Goal: Transaction & Acquisition: Purchase product/service

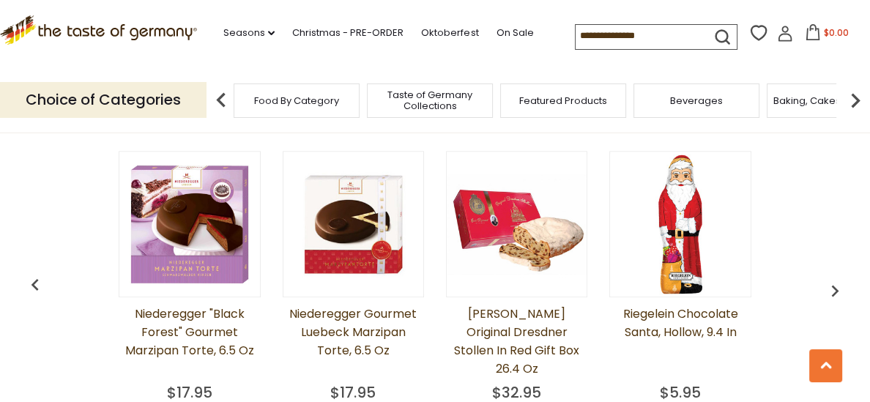
scroll to position [1091, 0]
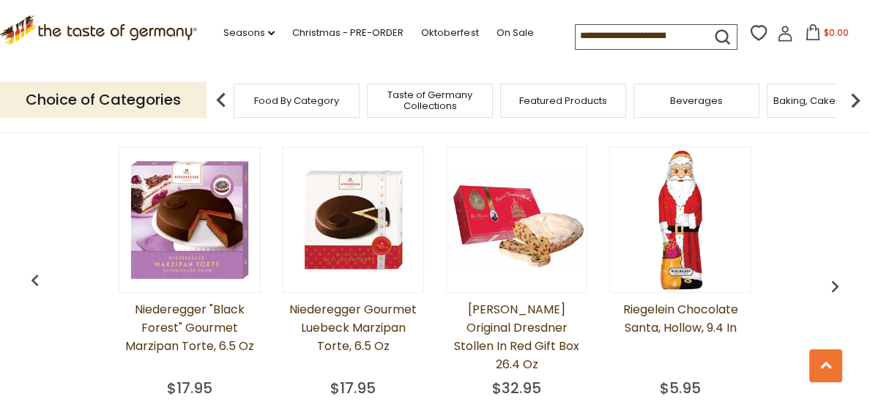
click at [835, 282] on img "button" at bounding box center [834, 286] width 23 height 23
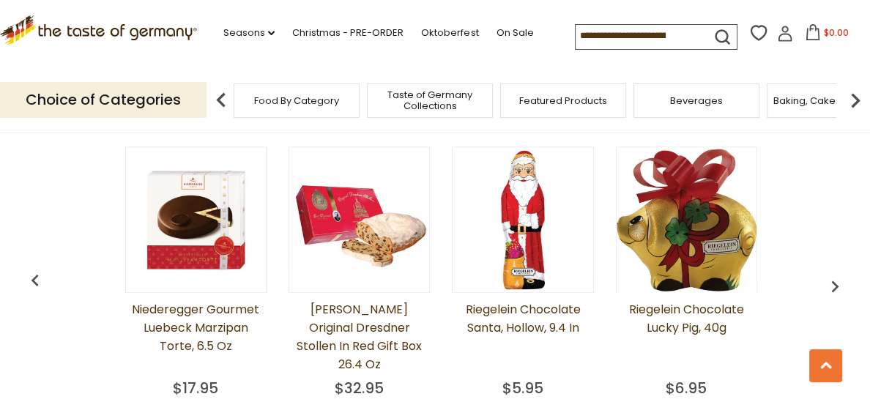
scroll to position [0, 163]
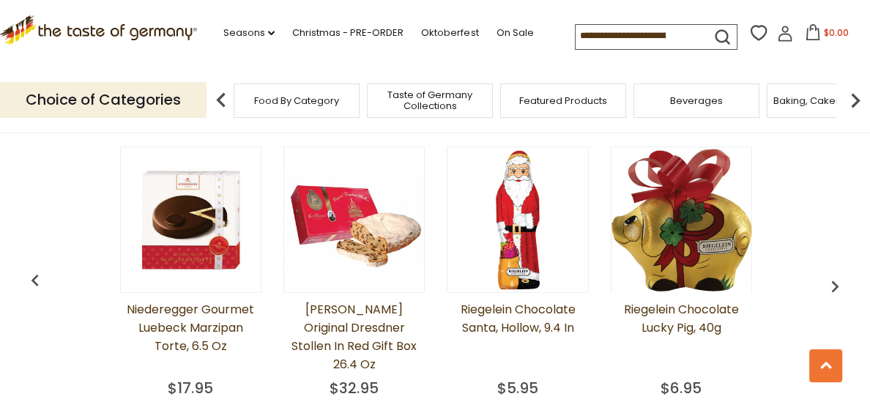
click at [835, 282] on img "button" at bounding box center [834, 286] width 23 height 23
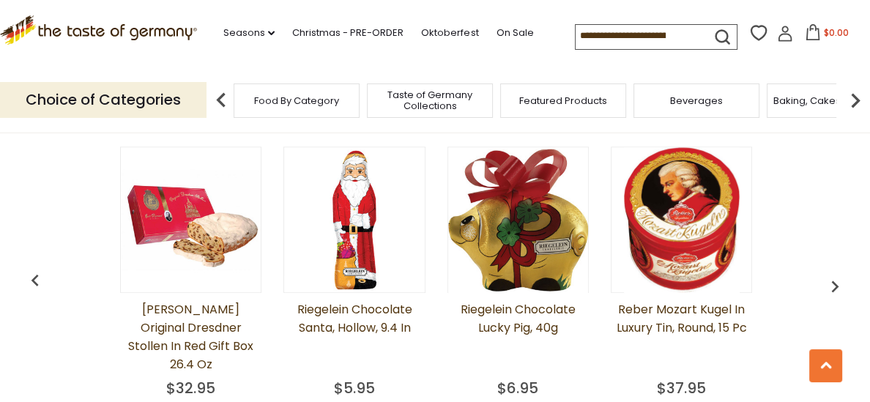
click at [835, 282] on img "button" at bounding box center [834, 286] width 23 height 23
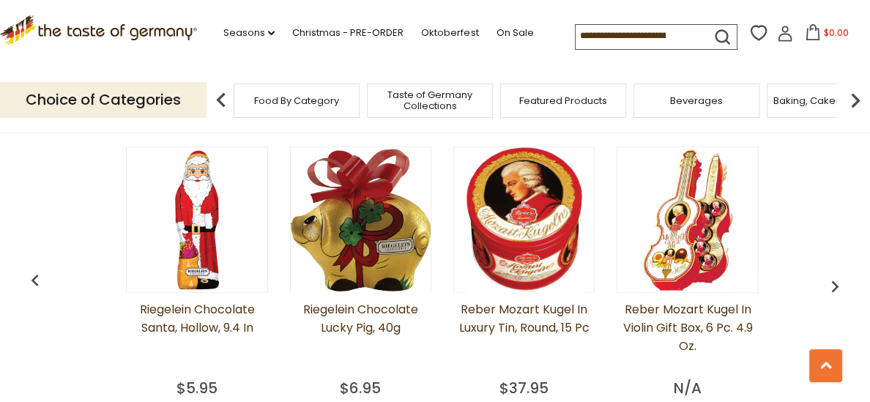
scroll to position [0, 488]
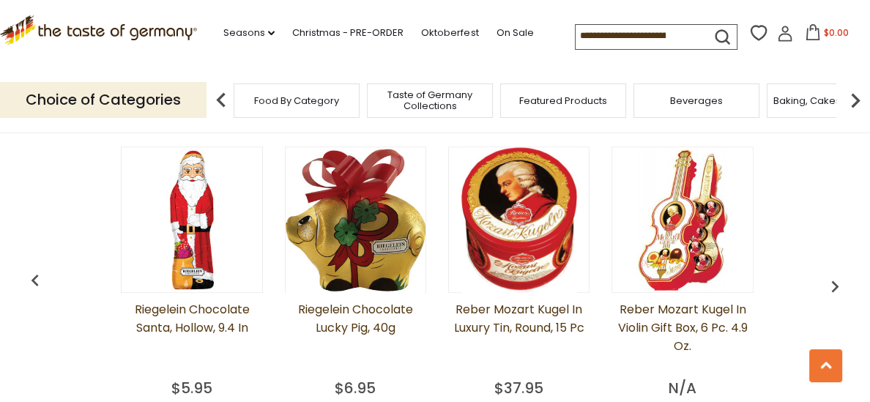
click at [835, 282] on img "button" at bounding box center [834, 286] width 23 height 23
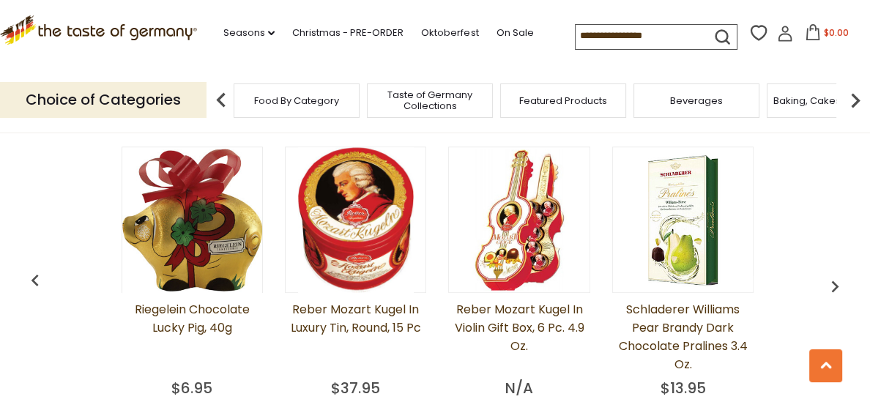
click at [835, 282] on img "button" at bounding box center [834, 286] width 23 height 23
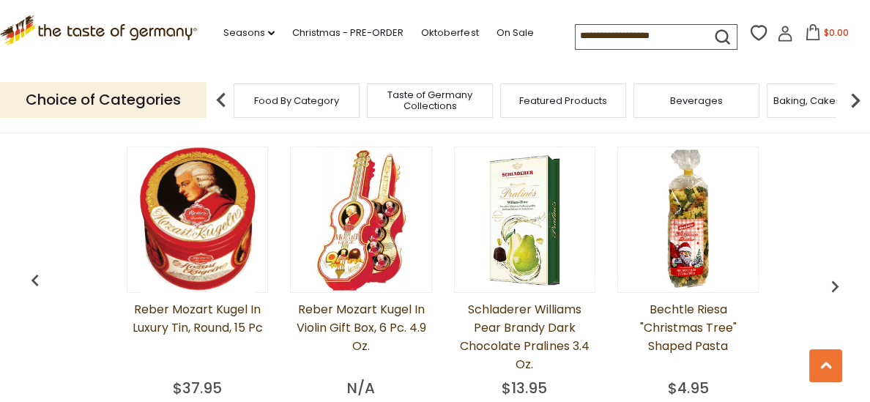
scroll to position [0, 815]
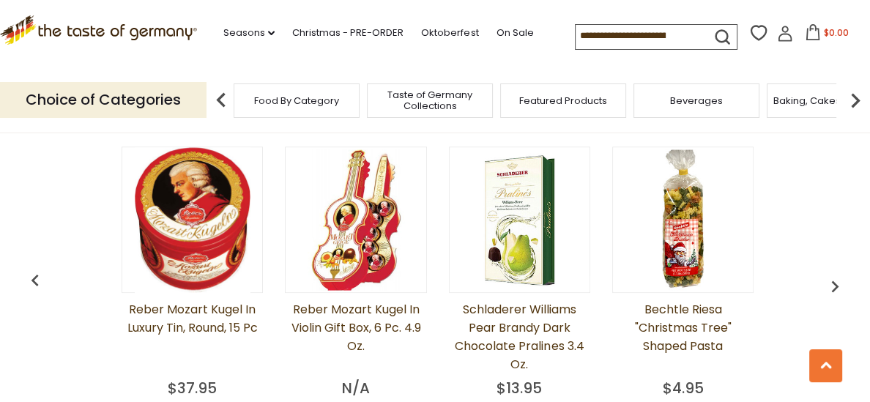
click at [835, 282] on img "button" at bounding box center [834, 286] width 23 height 23
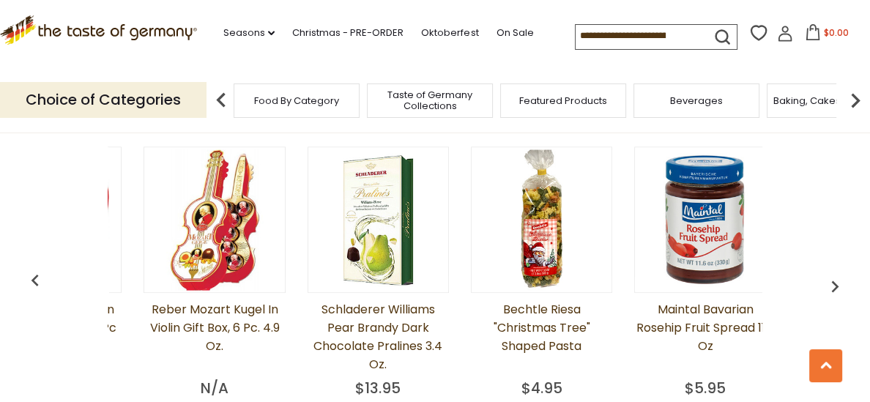
scroll to position [0, 977]
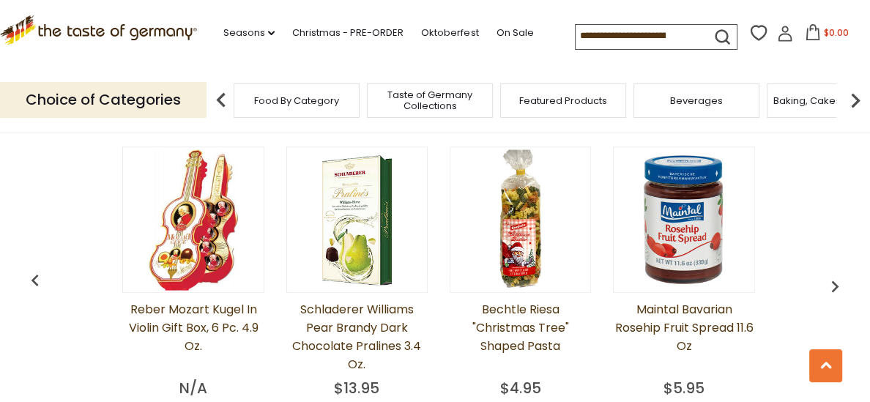
click at [835, 282] on img "button" at bounding box center [834, 286] width 23 height 23
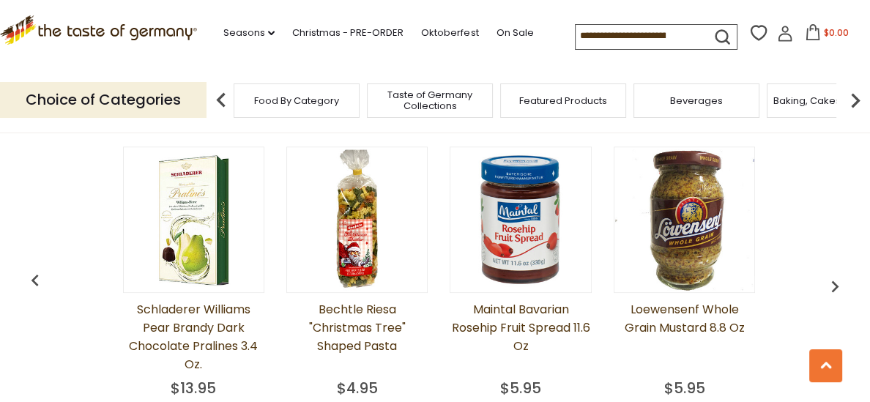
click at [835, 282] on img "button" at bounding box center [834, 286] width 23 height 23
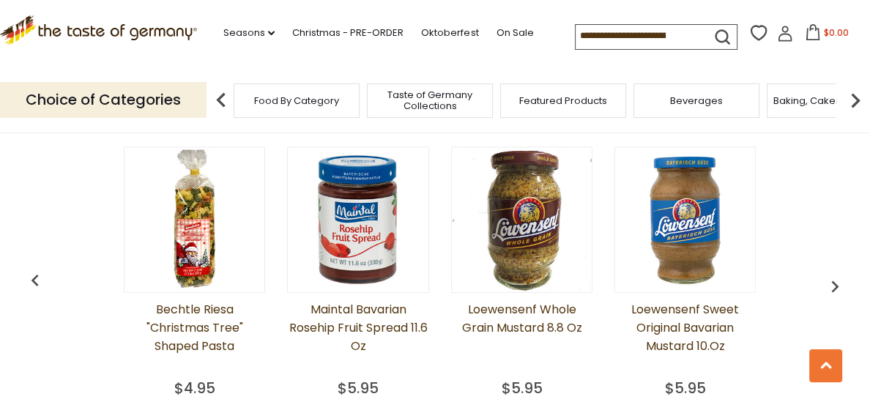
click at [835, 282] on img "button" at bounding box center [834, 286] width 23 height 23
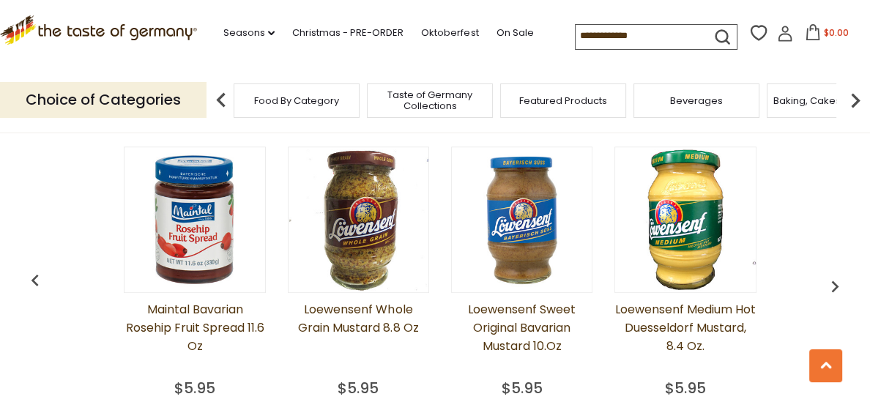
click at [835, 282] on img "button" at bounding box center [834, 286] width 23 height 23
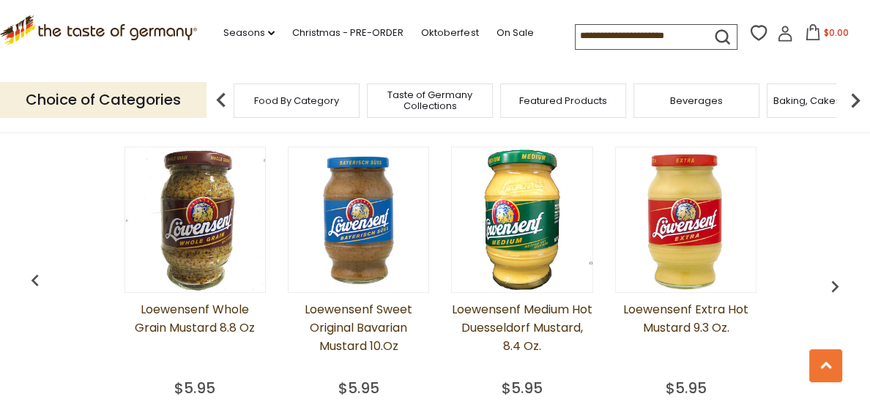
click at [835, 282] on img "button" at bounding box center [834, 286] width 23 height 23
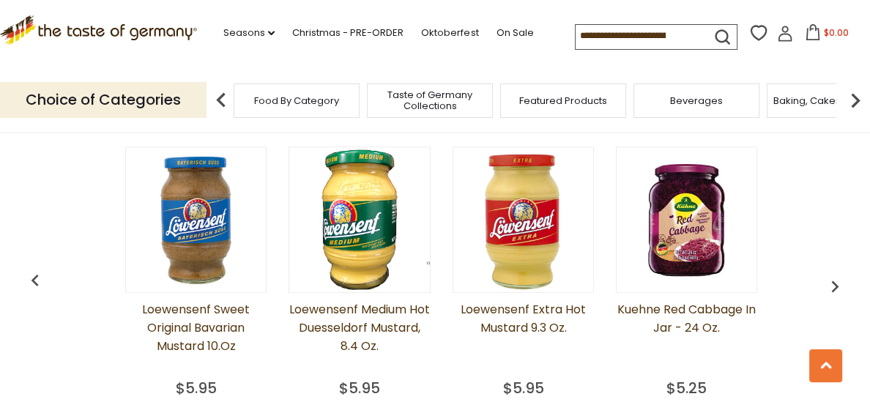
click at [835, 282] on img "button" at bounding box center [834, 286] width 23 height 23
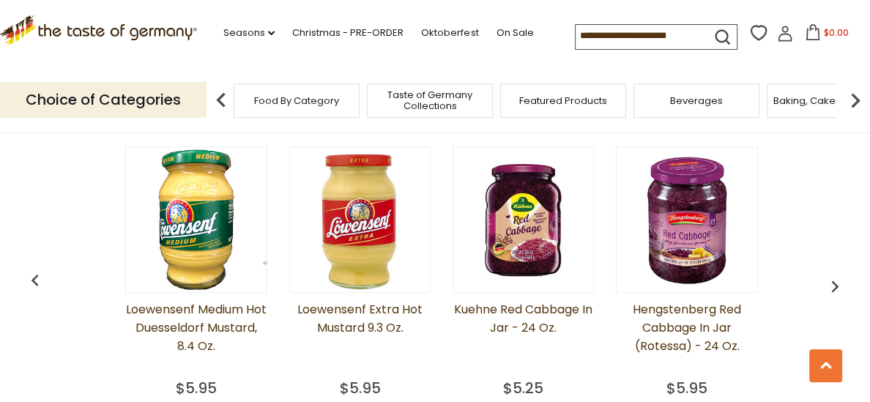
click at [835, 282] on img "button" at bounding box center [834, 286] width 23 height 23
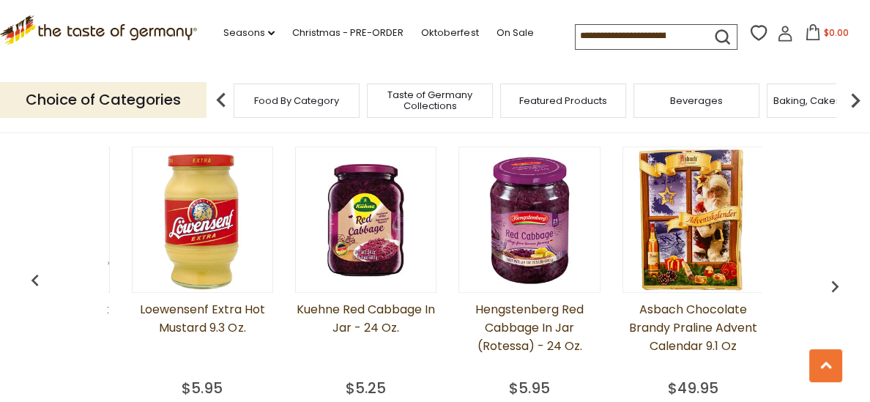
scroll to position [0, 2118]
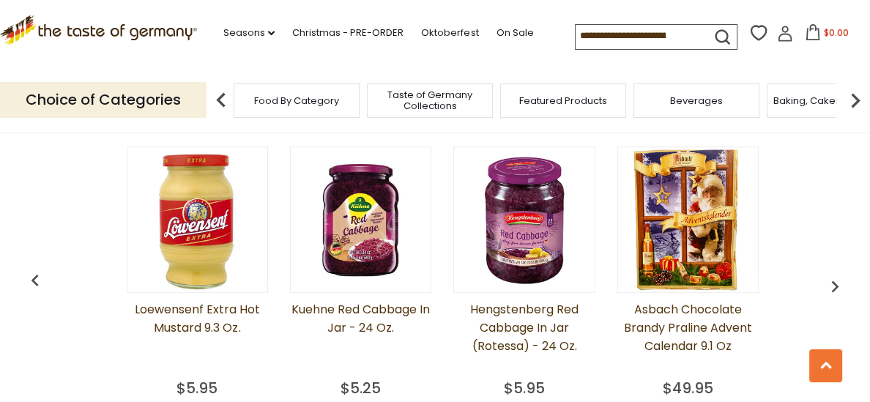
click at [835, 282] on img "button" at bounding box center [834, 286] width 23 height 23
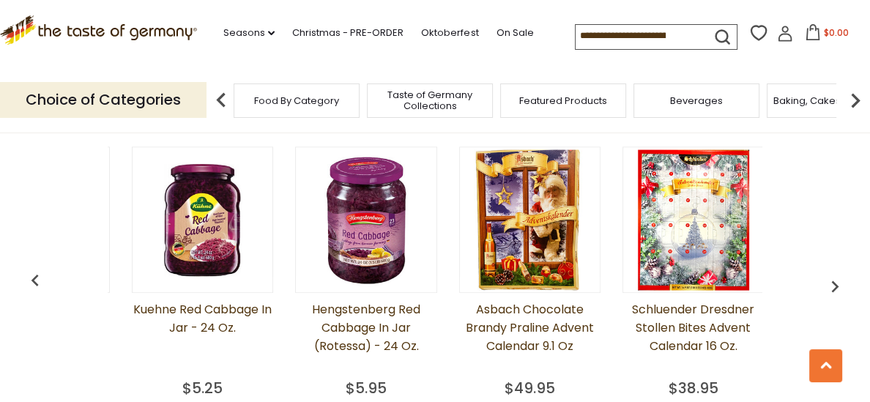
scroll to position [0, 2281]
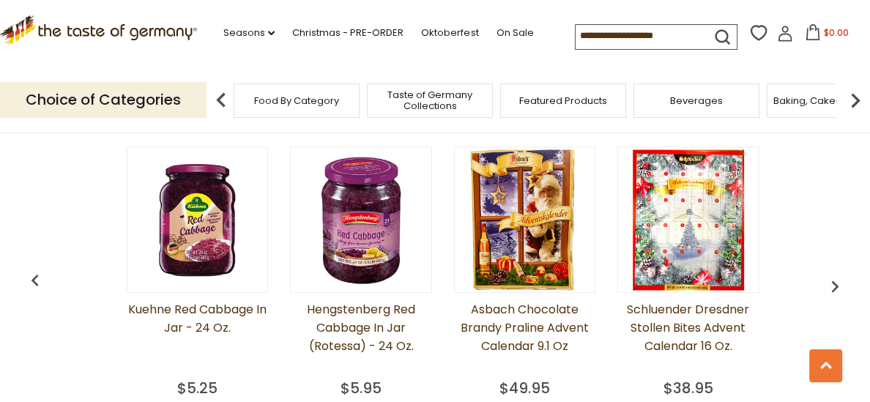
click at [835, 282] on img "button" at bounding box center [834, 286] width 23 height 23
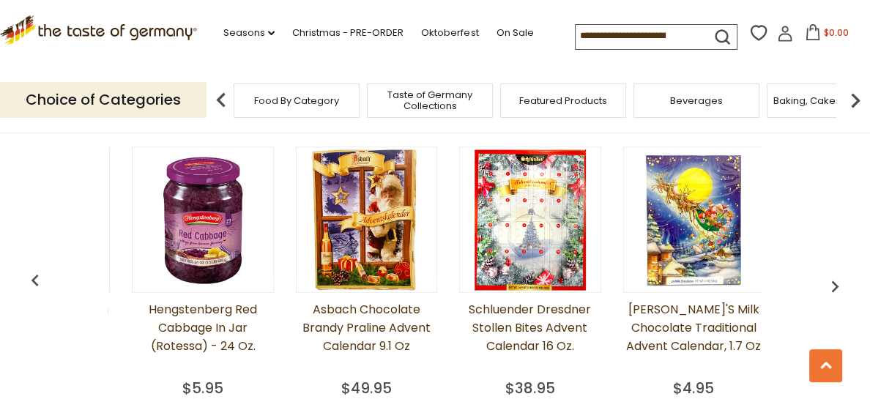
scroll to position [0, 2445]
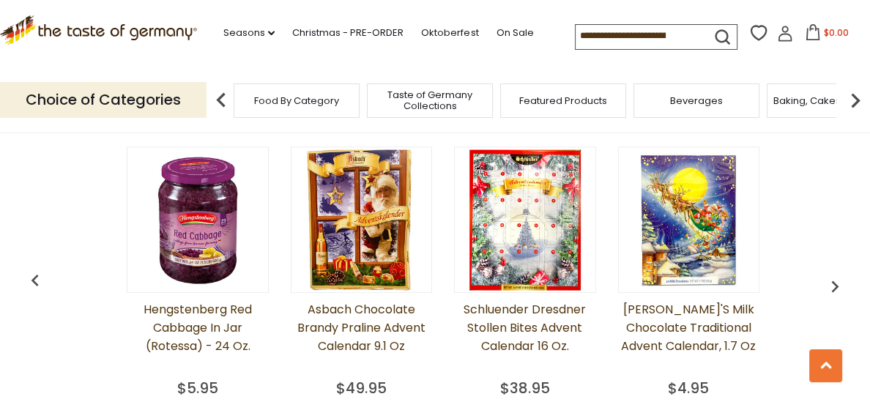
click at [660, 325] on link "[PERSON_NAME]'s Milk Chocolate Traditional Advent Calendar, 1.7 oz" at bounding box center [688, 336] width 141 height 73
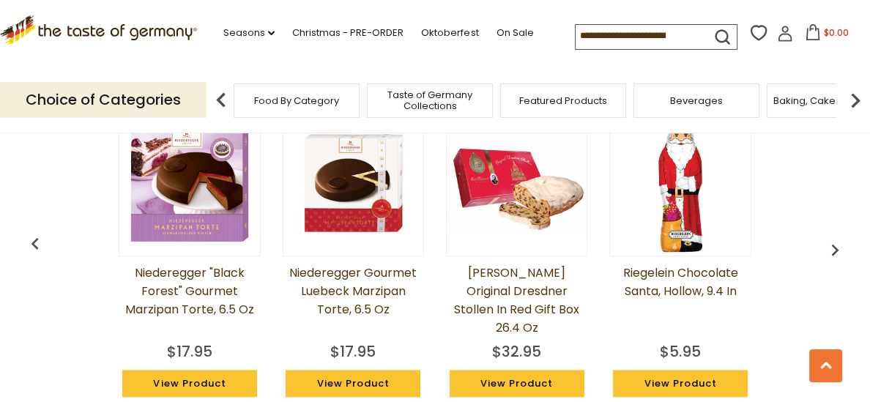
scroll to position [1231, 0]
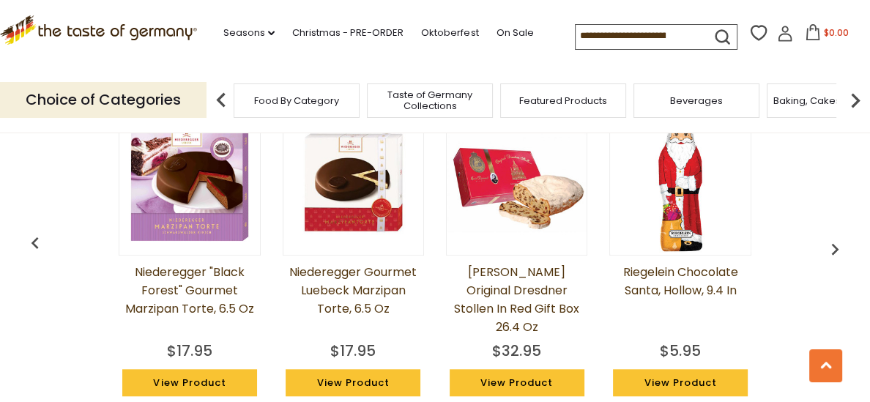
click at [833, 245] on img "button" at bounding box center [834, 248] width 23 height 23
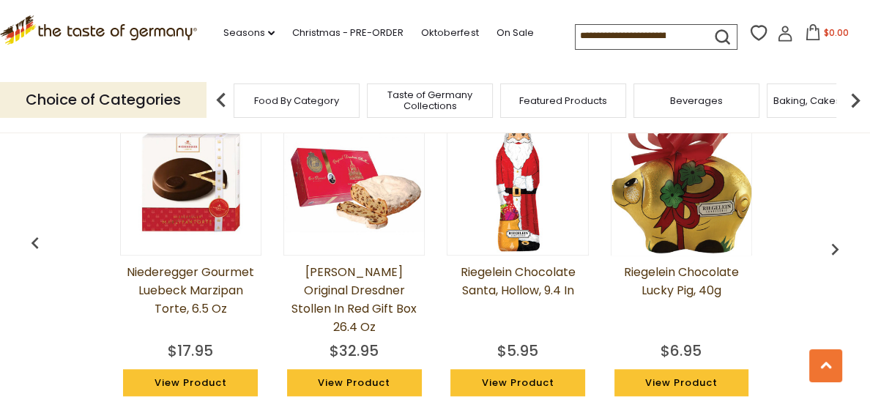
click at [833, 245] on img "button" at bounding box center [834, 248] width 23 height 23
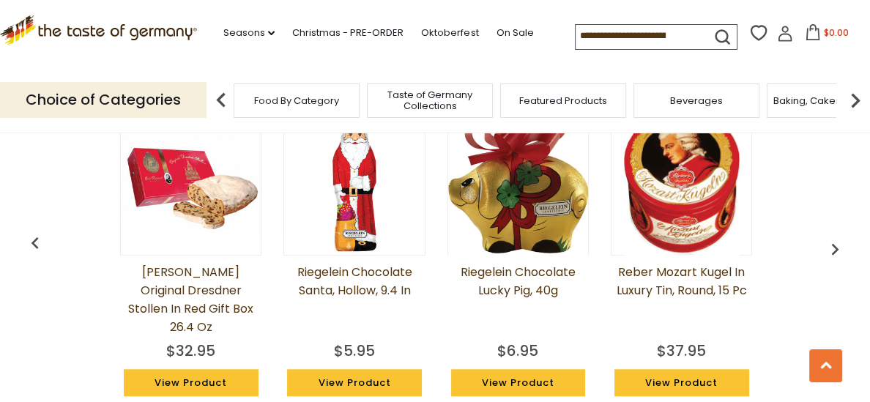
click at [833, 245] on img "button" at bounding box center [834, 248] width 23 height 23
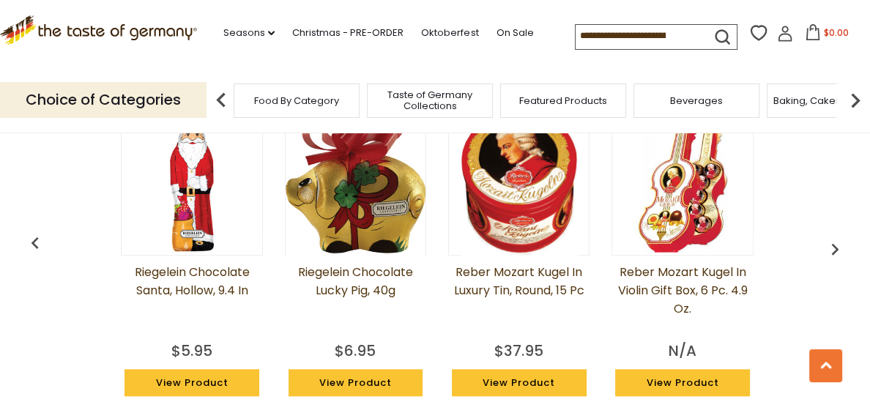
click at [833, 245] on img "button" at bounding box center [834, 248] width 23 height 23
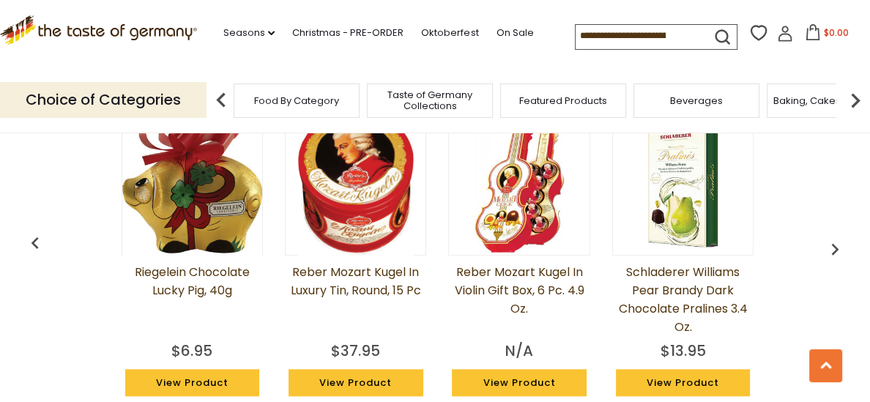
click at [833, 245] on img "button" at bounding box center [834, 248] width 23 height 23
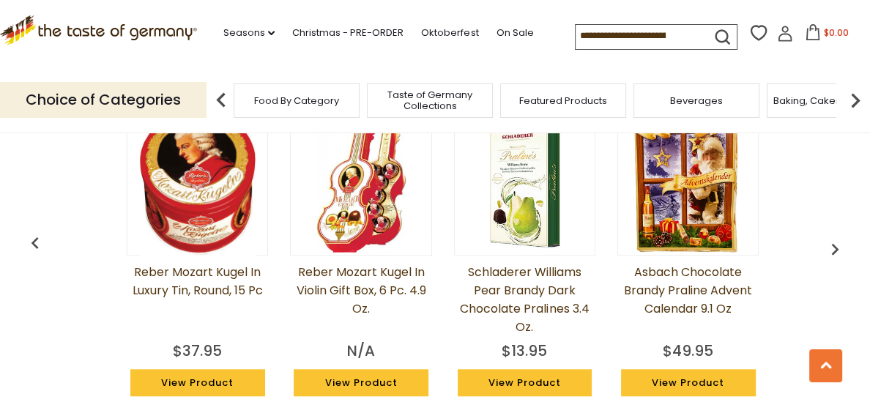
scroll to position [0, 815]
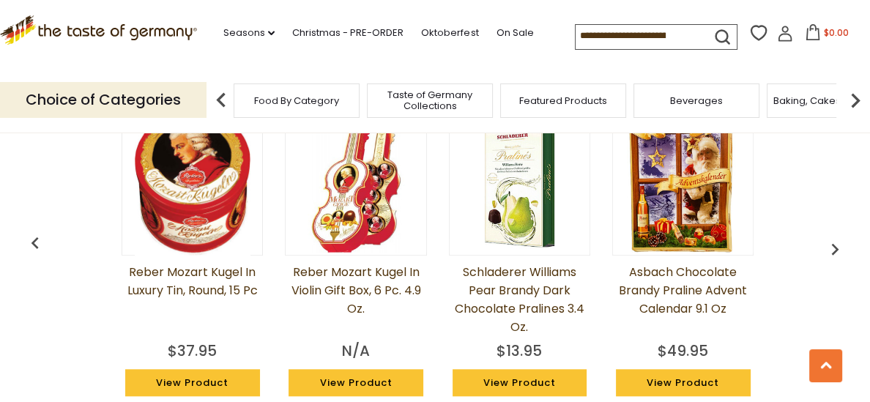
click at [833, 245] on img "button" at bounding box center [834, 248] width 23 height 23
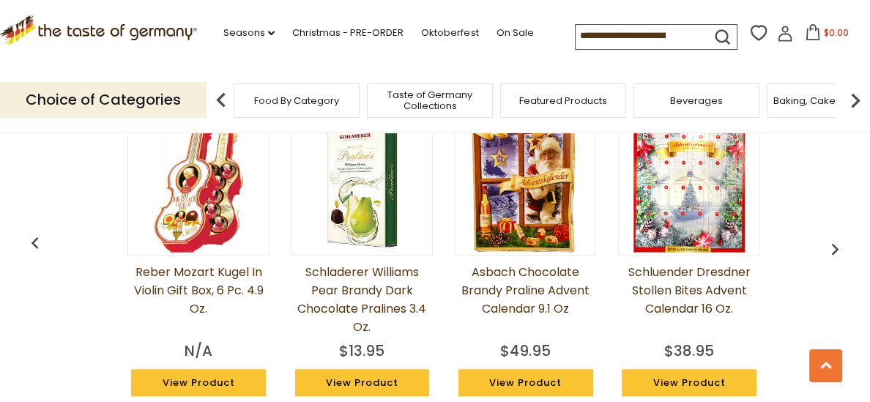
scroll to position [0, 977]
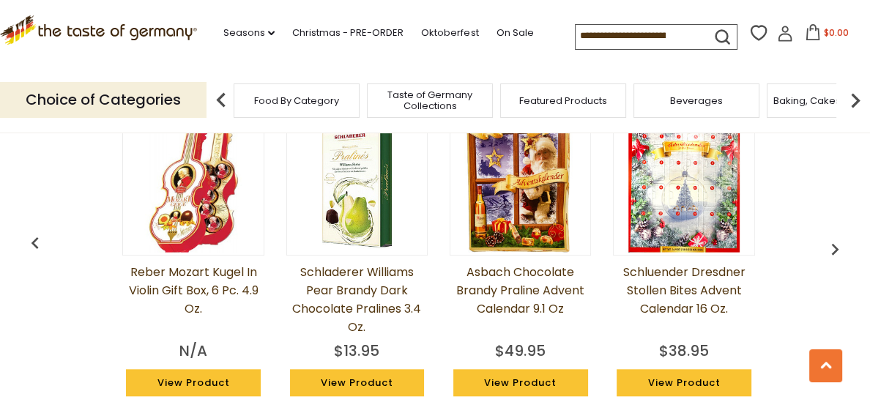
click at [833, 245] on img "button" at bounding box center [834, 248] width 23 height 23
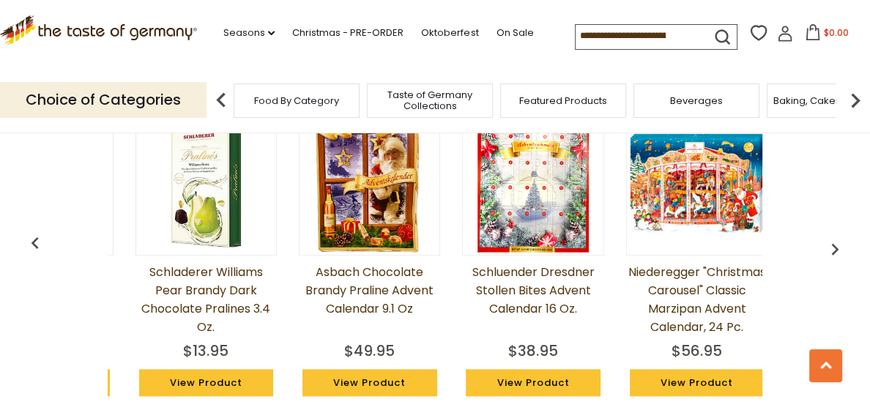
scroll to position [0, 1141]
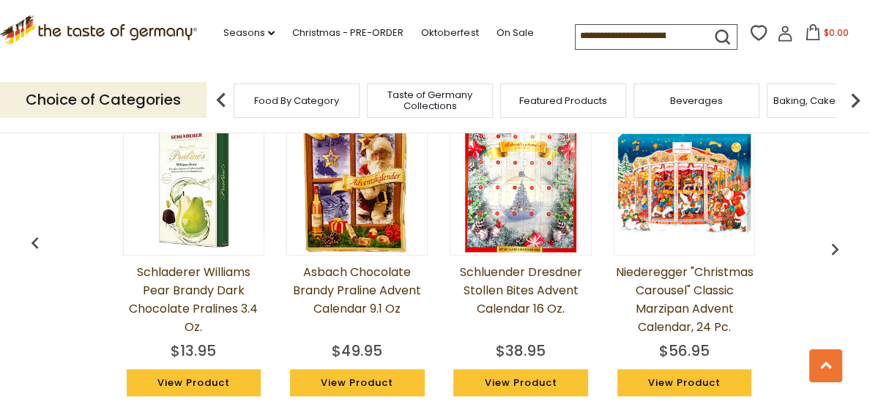
click at [833, 245] on img "button" at bounding box center [834, 248] width 23 height 23
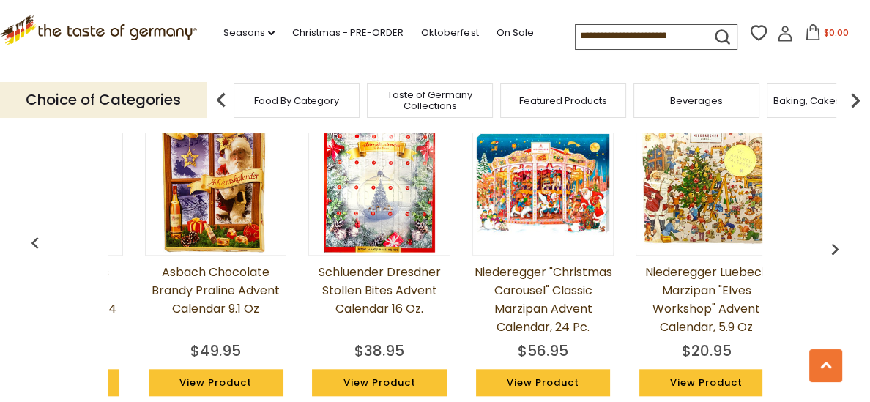
scroll to position [0, 1303]
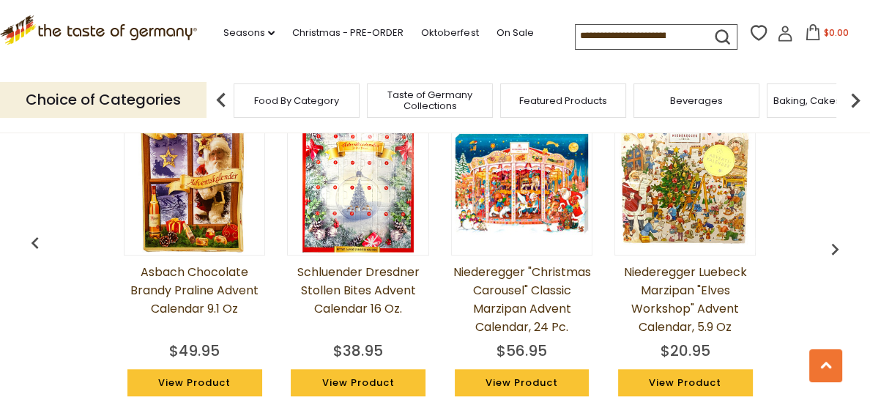
click at [833, 245] on img "button" at bounding box center [834, 248] width 23 height 23
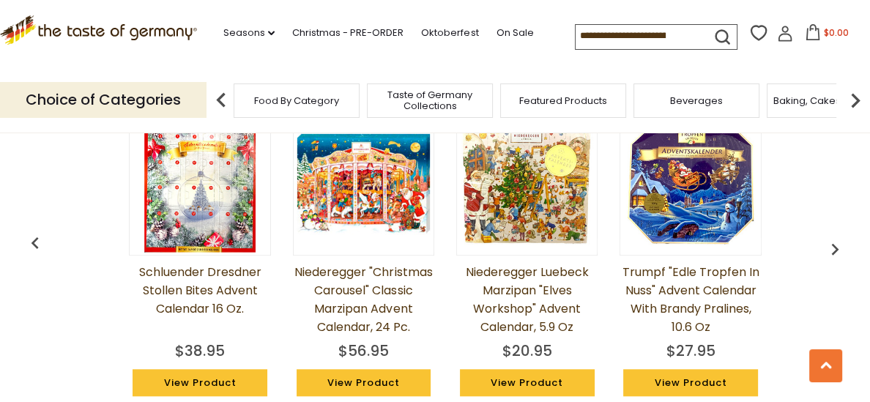
scroll to position [0, 1467]
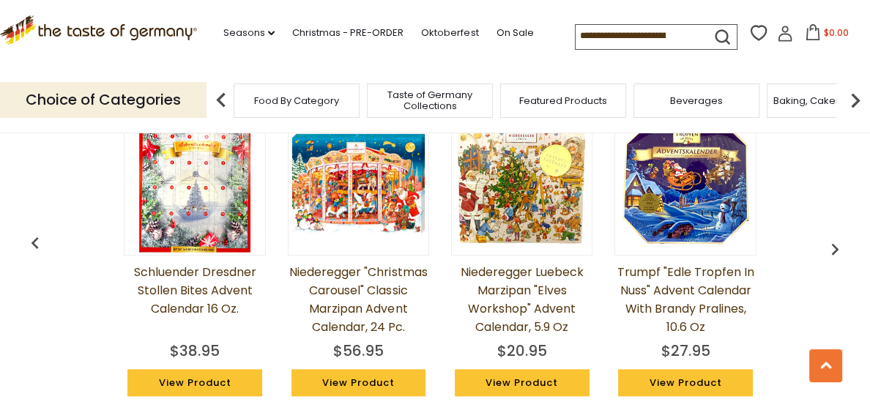
click at [833, 245] on img "button" at bounding box center [834, 248] width 23 height 23
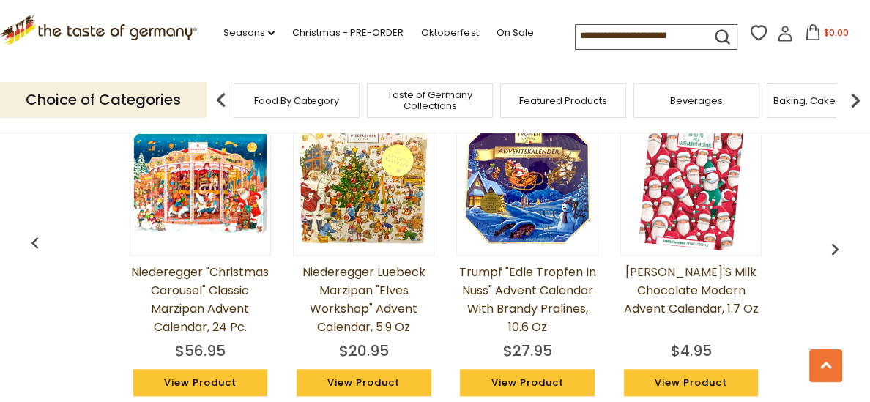
scroll to position [0, 1630]
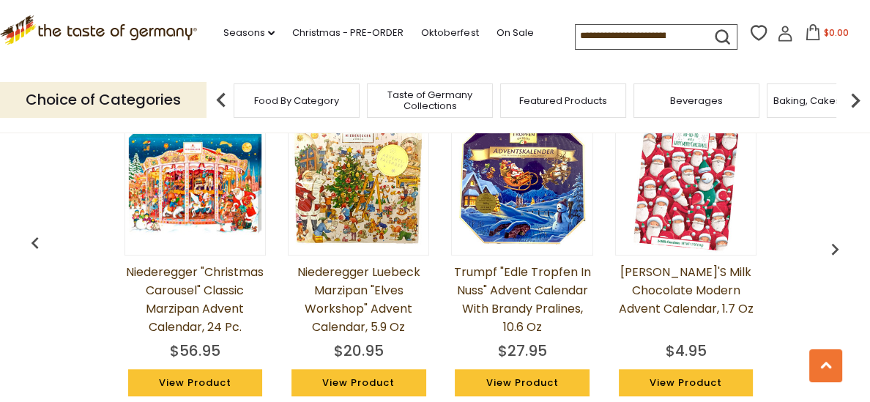
click at [833, 245] on img "button" at bounding box center [834, 248] width 23 height 23
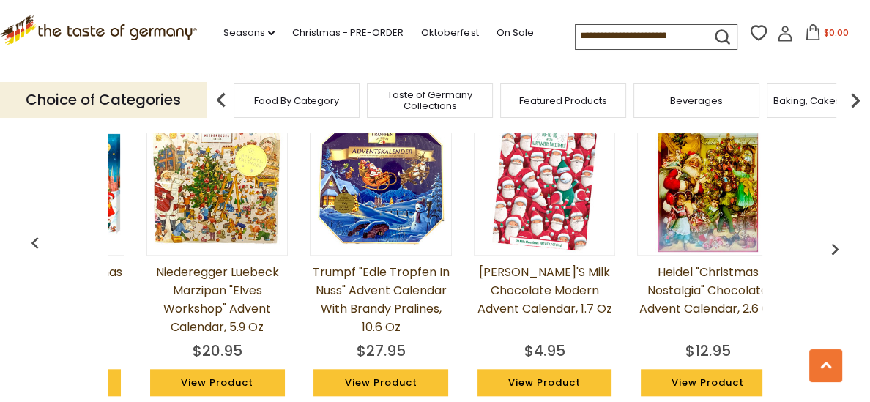
scroll to position [0, 1792]
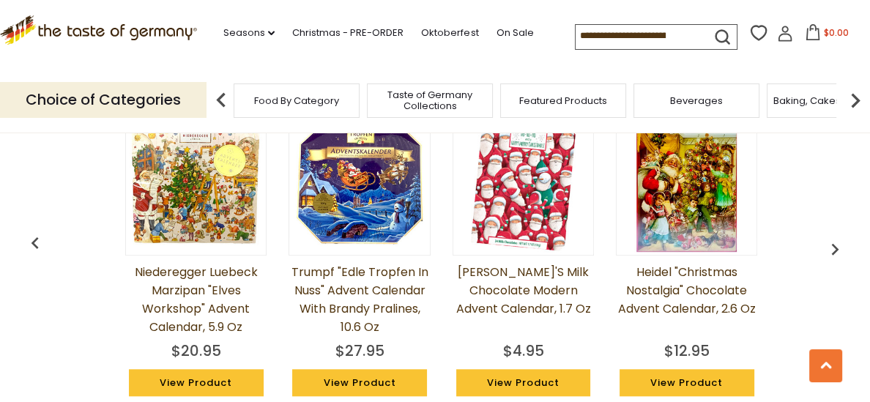
click at [833, 245] on img "button" at bounding box center [834, 248] width 23 height 23
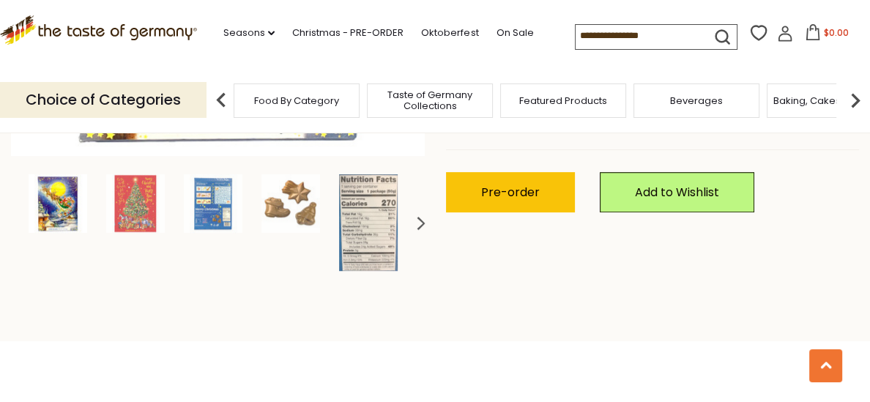
scroll to position [465, 0]
